Goal: Check status

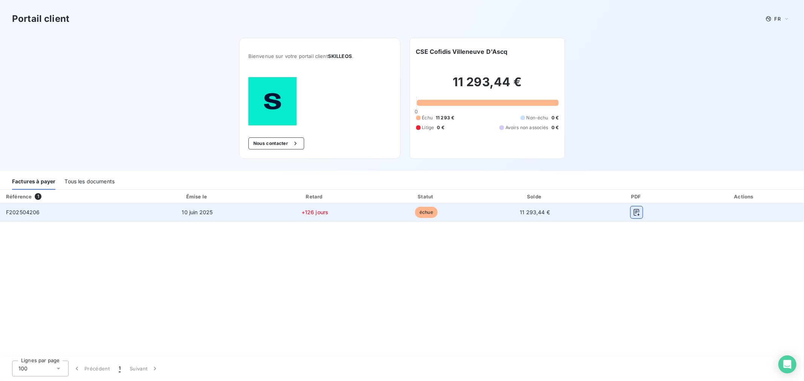
click at [639, 209] on icon "button" at bounding box center [636, 213] width 8 height 8
